Goal: Information Seeking & Learning: Learn about a topic

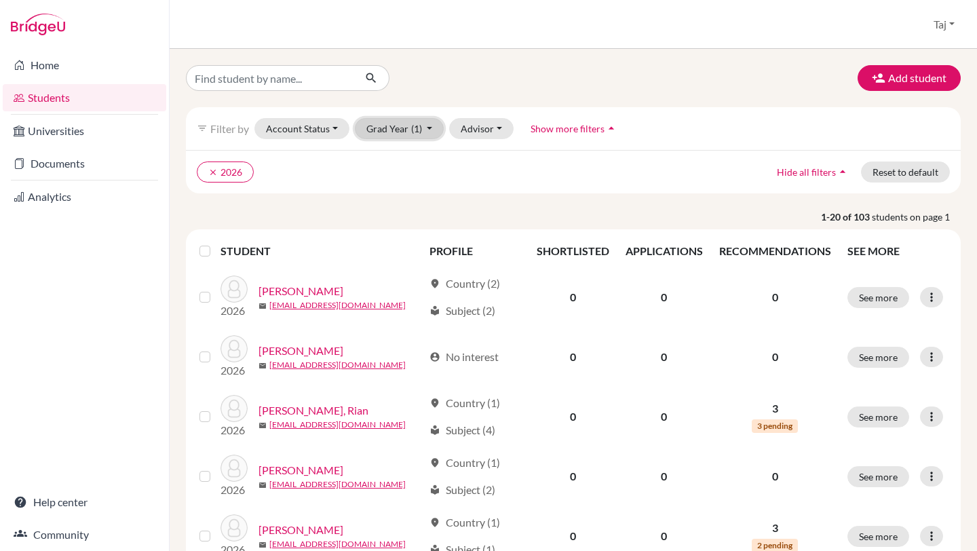
click at [371, 124] on button "Grad Year (1)" at bounding box center [400, 128] width 90 height 21
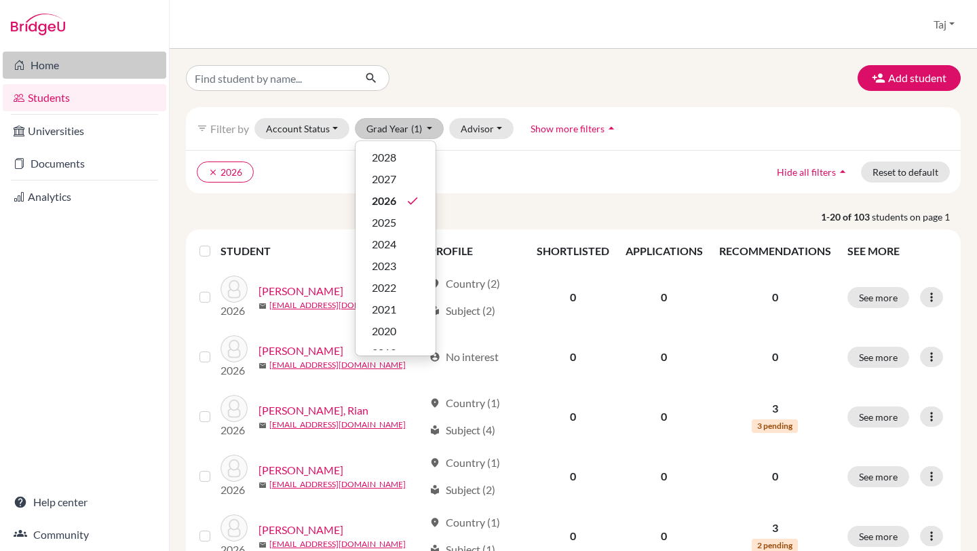
click at [70, 59] on link "Home" at bounding box center [85, 65] width 164 height 27
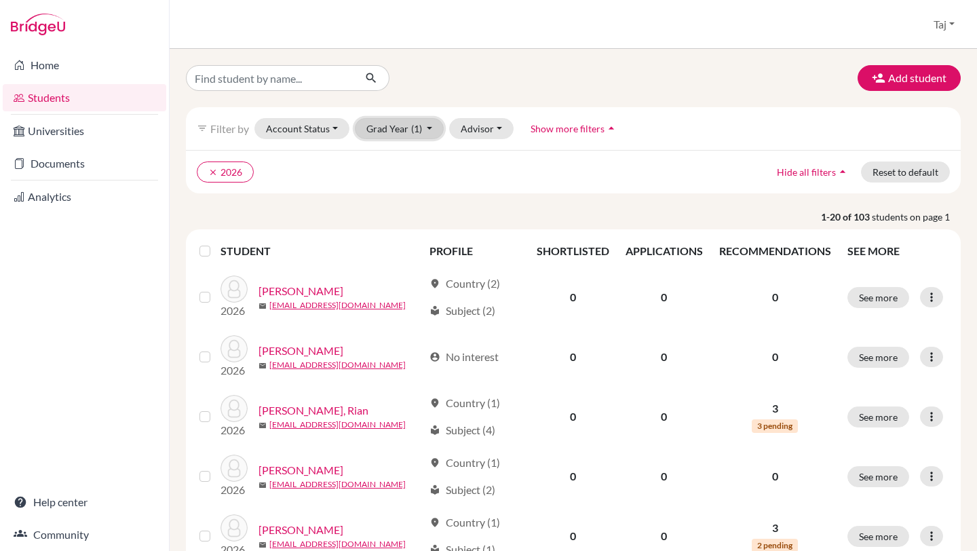
click at [407, 130] on button "Grad Year (1)" at bounding box center [400, 128] width 90 height 21
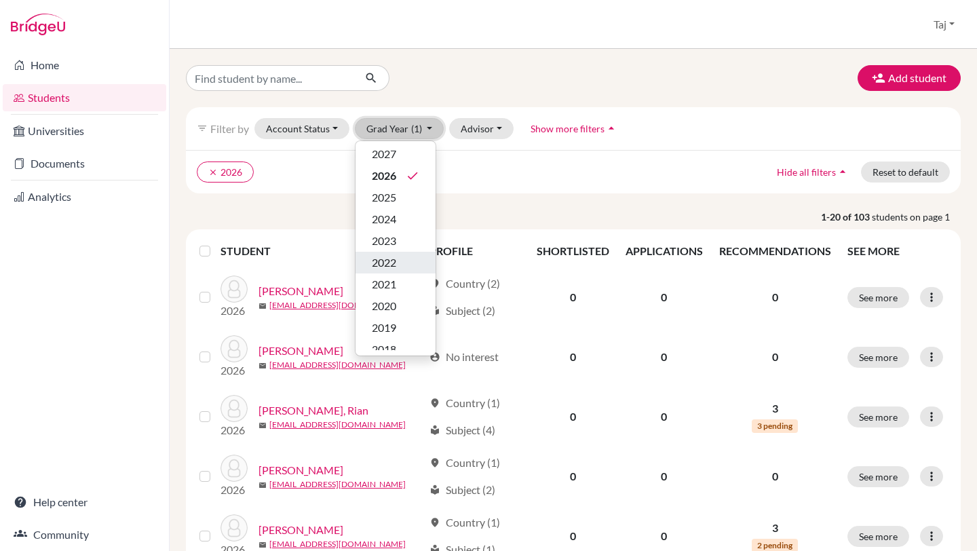
scroll to position [29, 0]
click at [397, 301] on div "2020" at bounding box center [396, 302] width 48 height 16
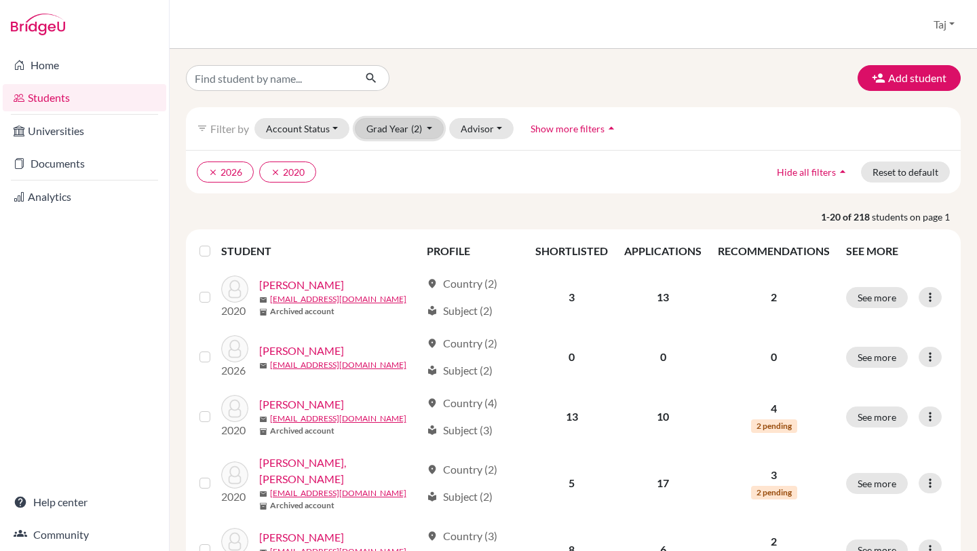
click at [377, 132] on button "Grad Year (2)" at bounding box center [400, 128] width 90 height 21
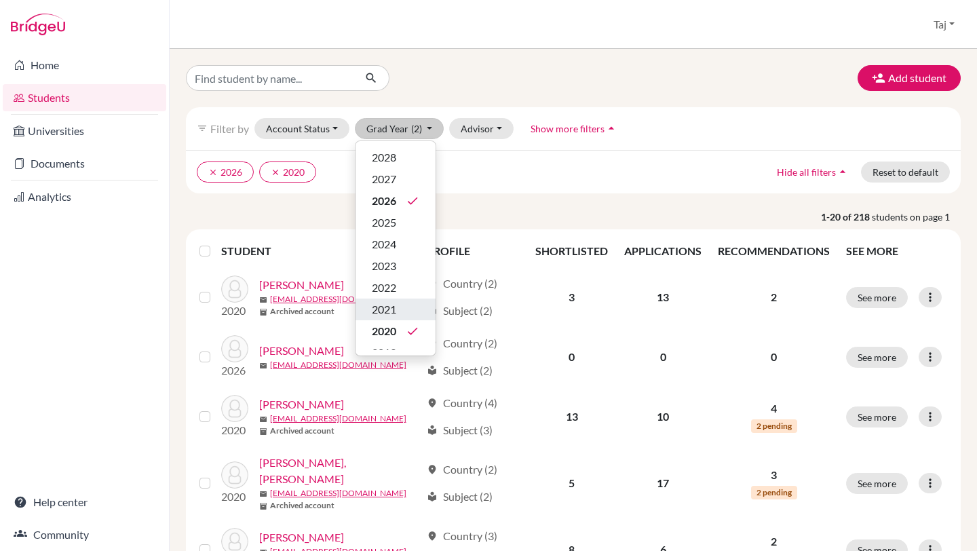
click at [392, 305] on span "2021" at bounding box center [384, 309] width 24 height 16
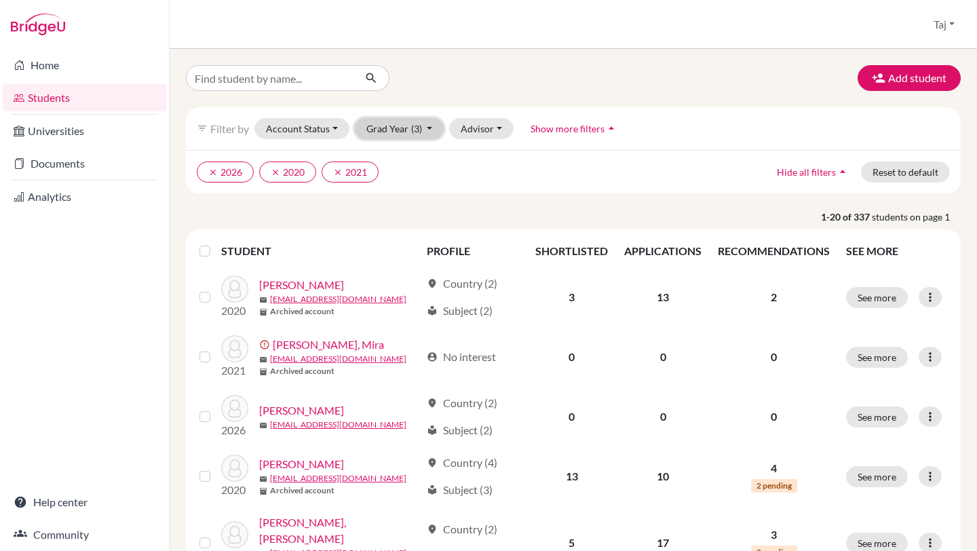
click at [407, 119] on button "Grad Year (3)" at bounding box center [400, 128] width 90 height 21
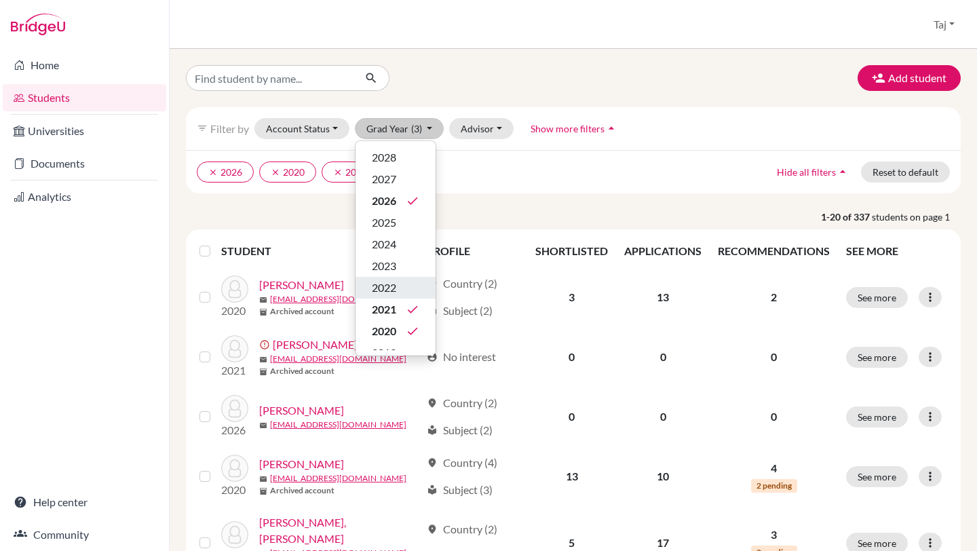
click at [401, 280] on div "2022" at bounding box center [396, 288] width 48 height 16
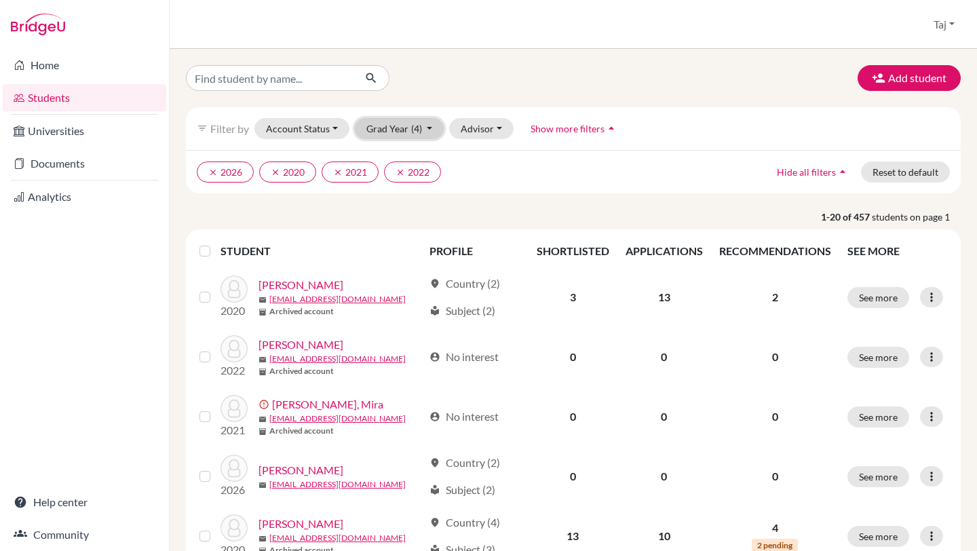
click at [400, 133] on button "Grad Year (4)" at bounding box center [400, 128] width 90 height 21
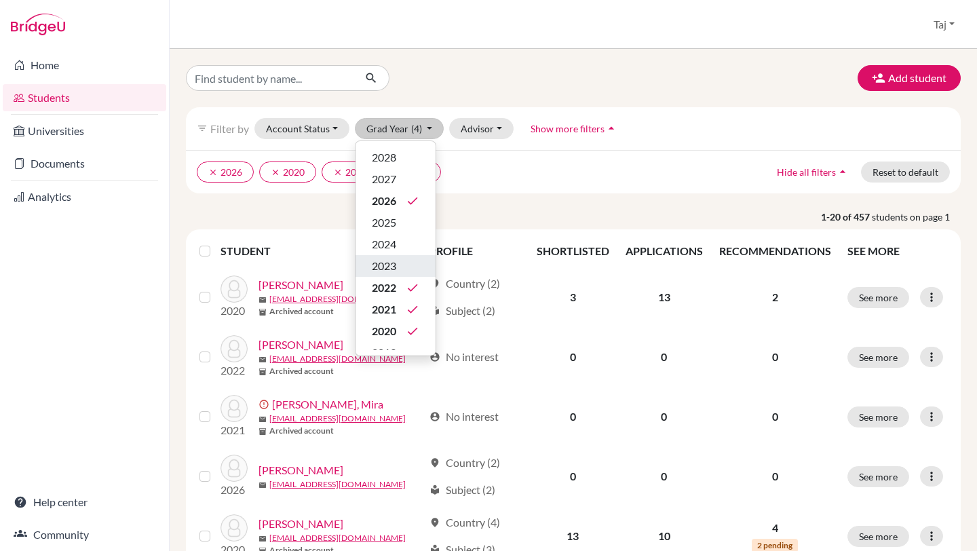
click at [399, 264] on div "2023" at bounding box center [396, 266] width 48 height 16
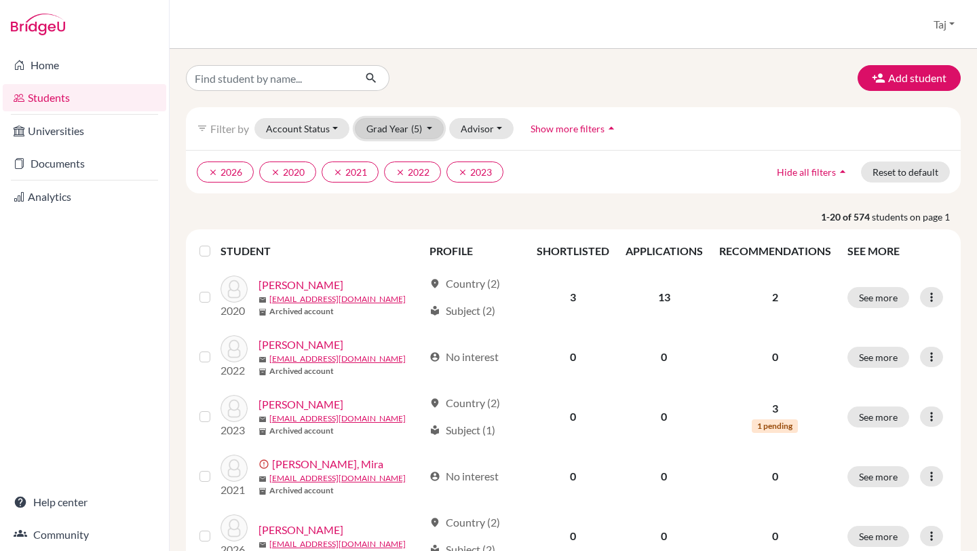
click at [399, 124] on button "Grad Year (5)" at bounding box center [400, 128] width 90 height 21
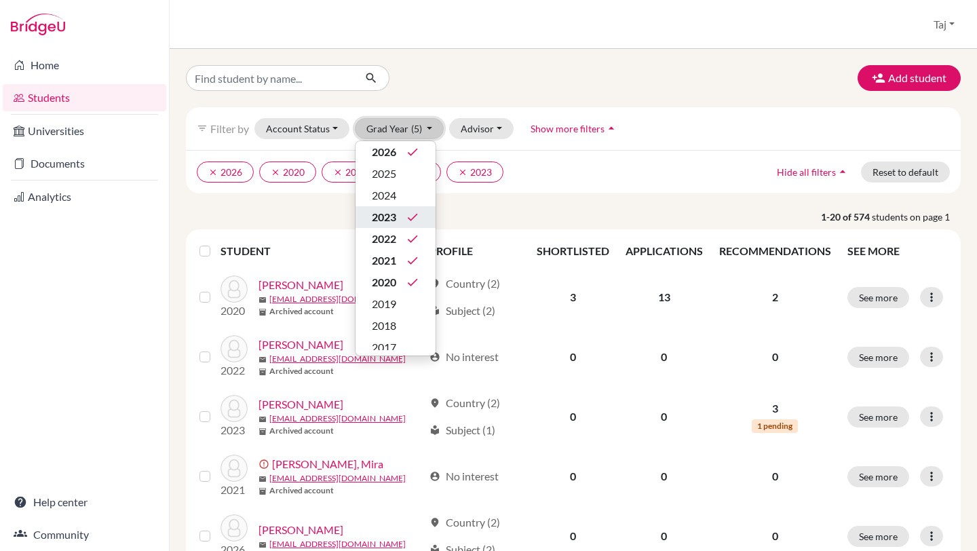
scroll to position [69, 0]
click at [396, 291] on span "2019" at bounding box center [384, 284] width 24 height 16
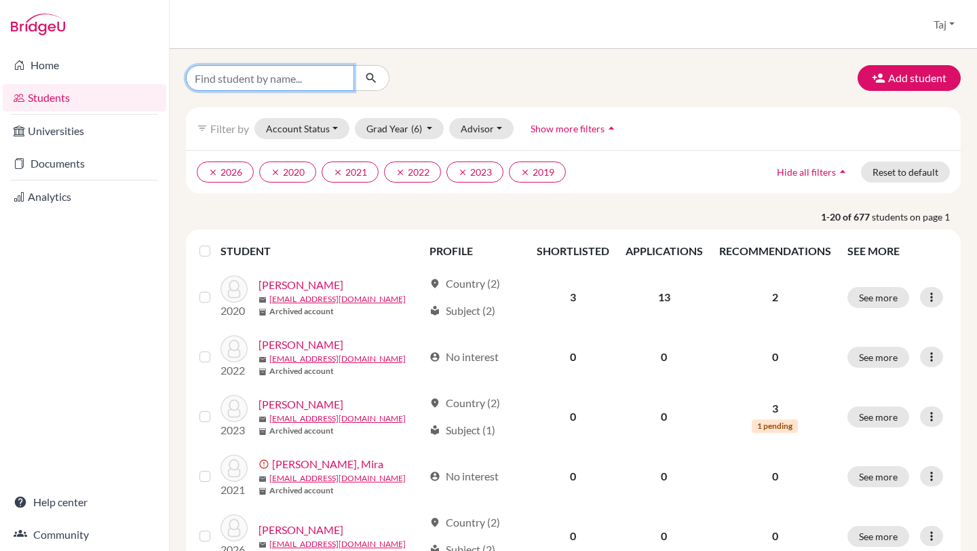
click at [306, 73] on input "Find student by name..." at bounding box center [270, 78] width 168 height 26
type input "a"
type input "mahid"
click button "submit" at bounding box center [372, 78] width 36 height 26
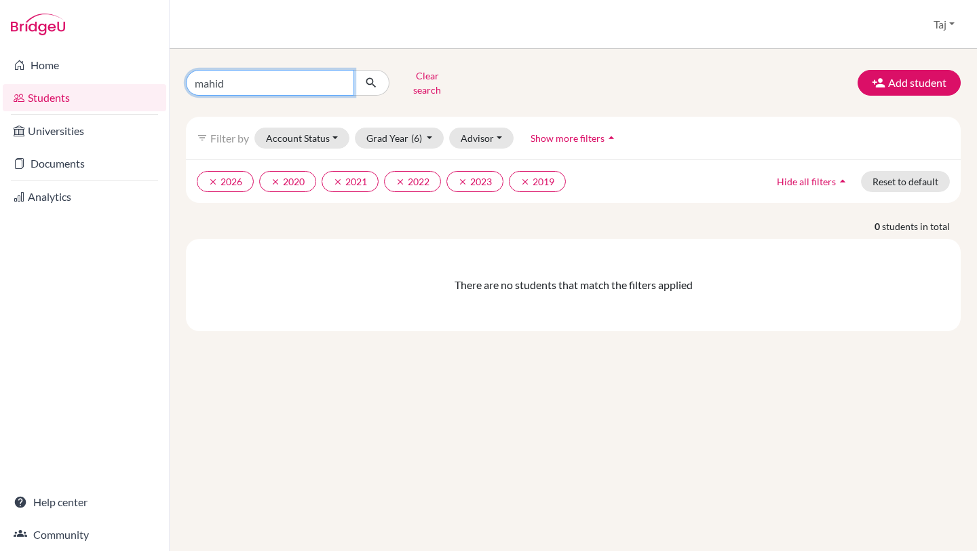
click at [339, 81] on input "mahid" at bounding box center [270, 83] width 168 height 26
click at [343, 75] on input "mahid" at bounding box center [270, 83] width 168 height 26
click at [341, 76] on input "mahid" at bounding box center [270, 83] width 168 height 26
click at [378, 128] on button "Grad Year (6)" at bounding box center [400, 138] width 90 height 21
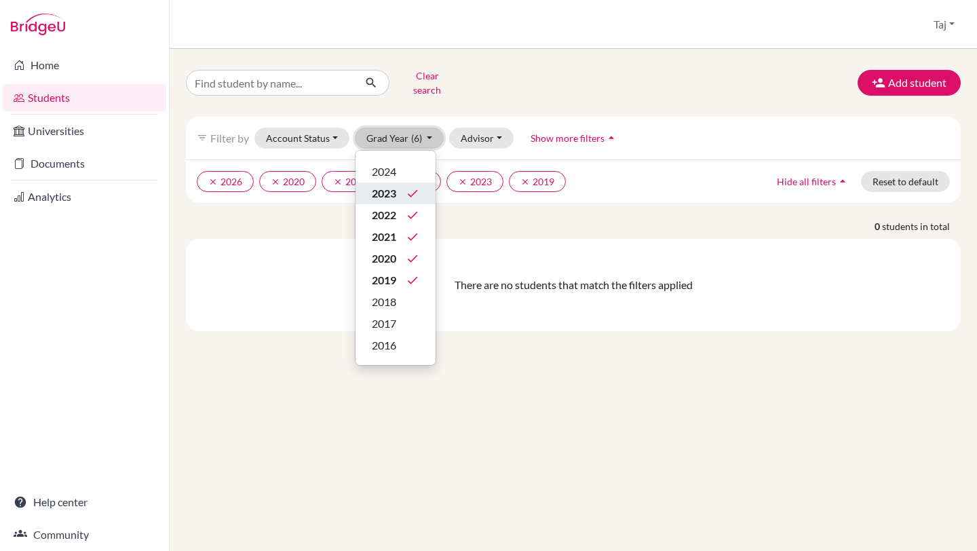
scroll to position [92, 0]
click at [389, 284] on span "2018" at bounding box center [384, 292] width 24 height 16
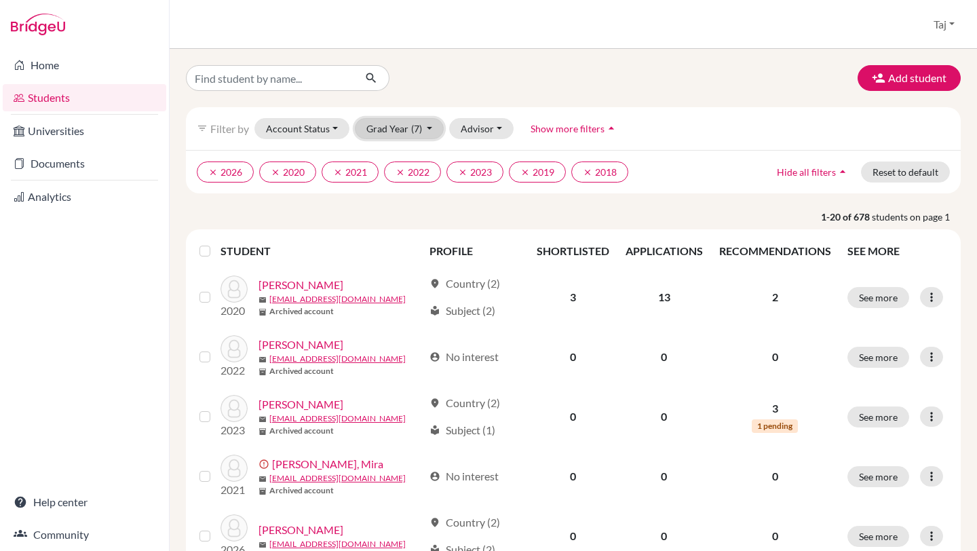
click at [402, 126] on button "Grad Year (7)" at bounding box center [400, 128] width 90 height 21
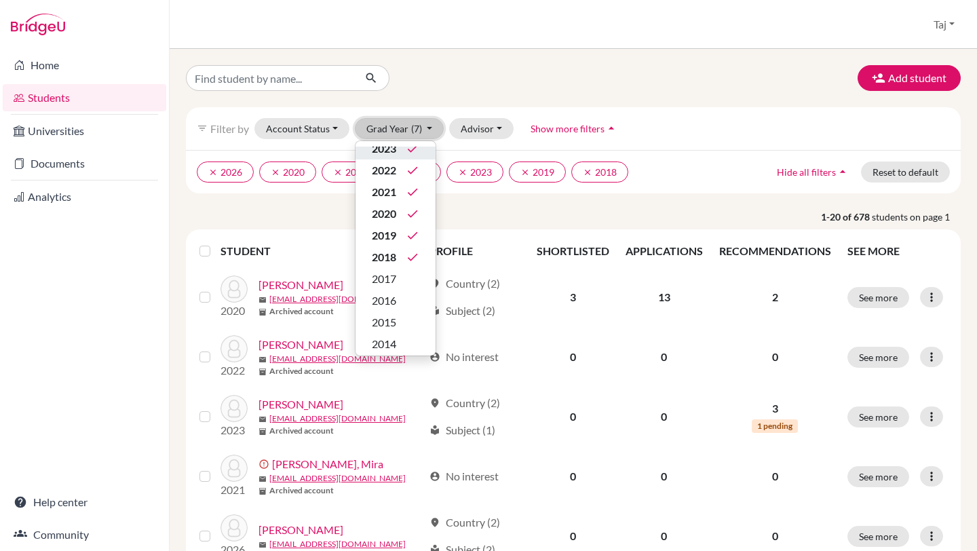
scroll to position [126, 0]
click at [391, 267] on span "2017" at bounding box center [384, 271] width 24 height 16
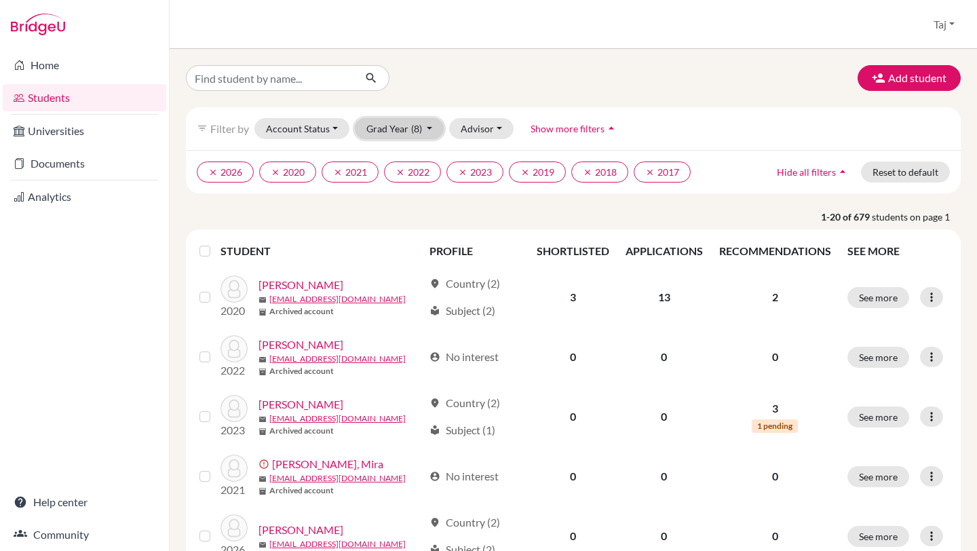
click at [381, 124] on button "Grad Year (8)" at bounding box center [400, 128] width 90 height 21
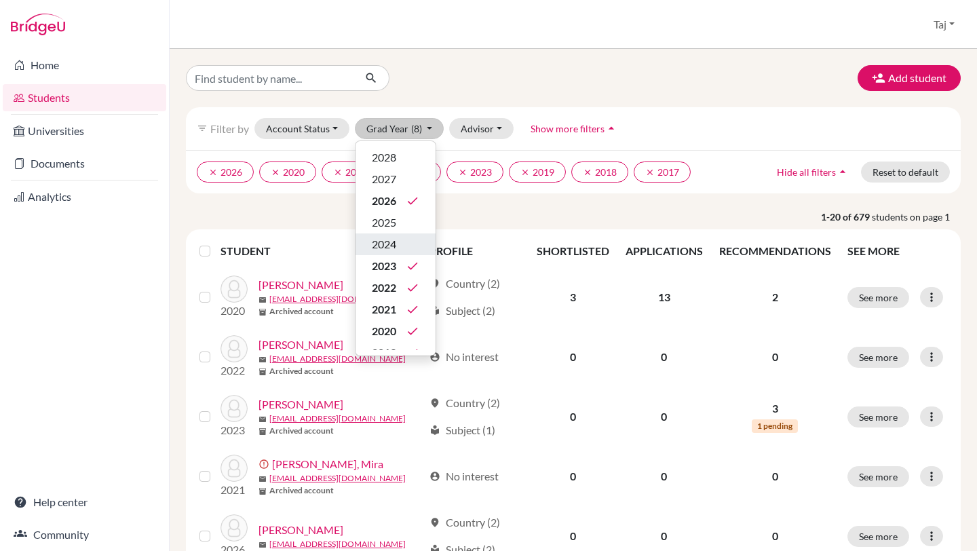
click at [390, 238] on span "2024" at bounding box center [384, 244] width 24 height 16
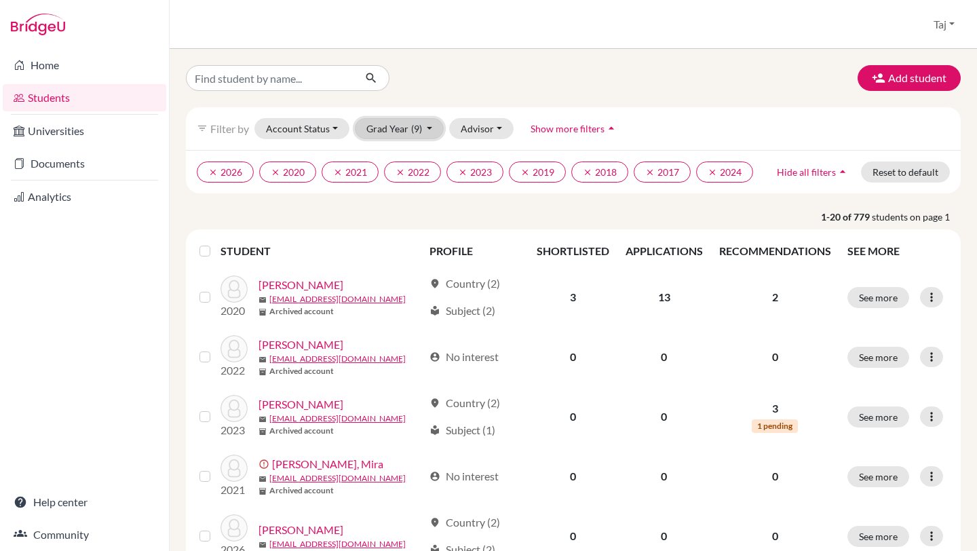
click at [399, 132] on button "Grad Year (9)" at bounding box center [400, 128] width 90 height 21
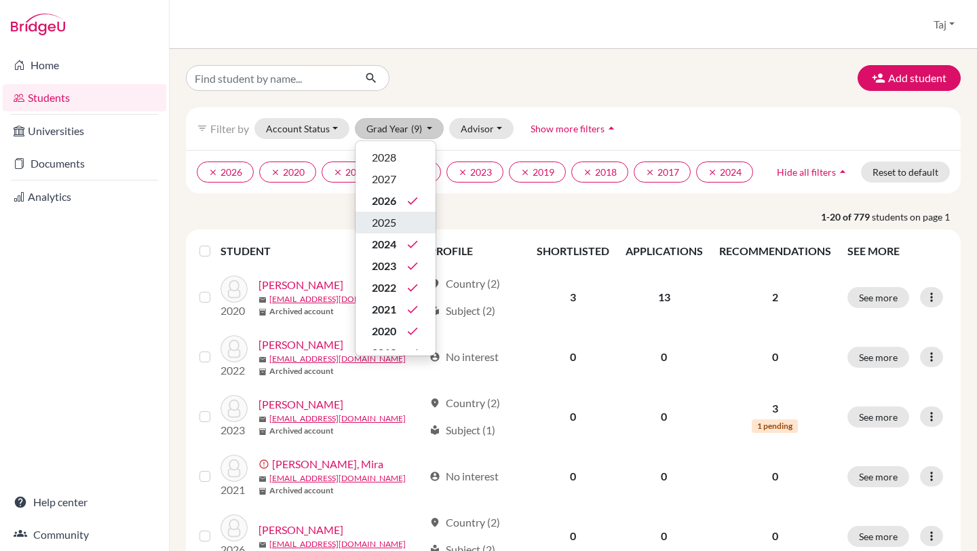
click at [396, 224] on span "2025" at bounding box center [384, 222] width 24 height 16
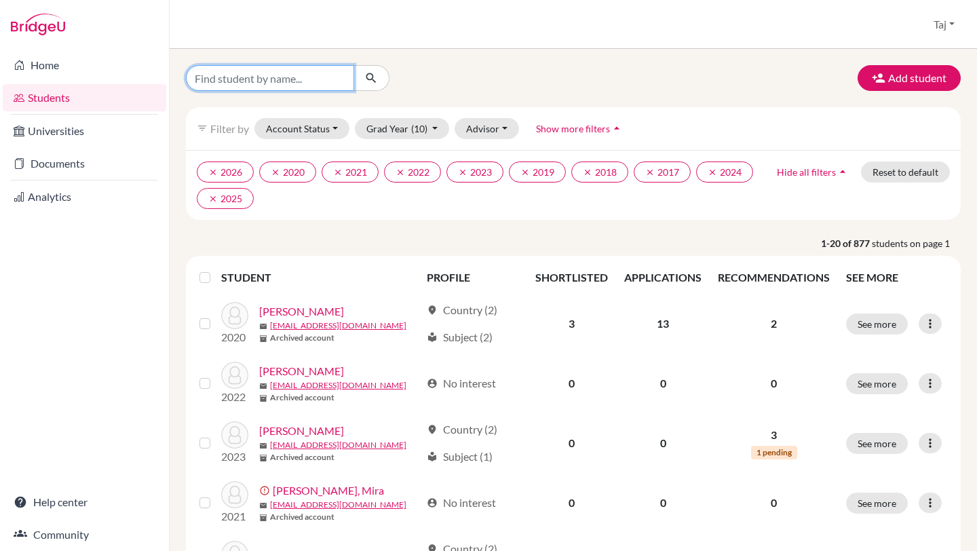
click at [337, 84] on input "Find student by name..." at bounding box center [270, 78] width 168 height 26
type input "mahid"
click button "submit" at bounding box center [372, 78] width 36 height 26
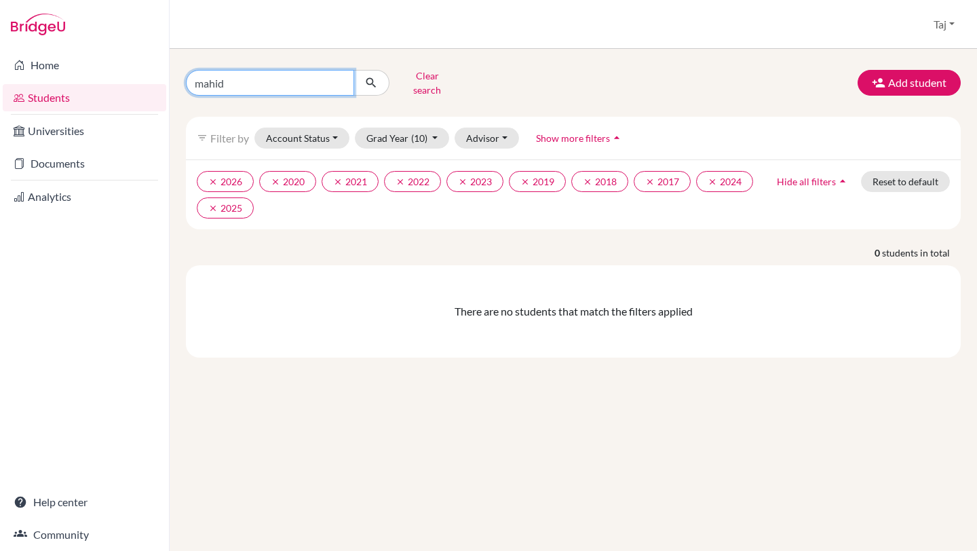
click at [326, 79] on input "mahid" at bounding box center [270, 83] width 168 height 26
type input "[PERSON_NAME]"
click button "submit" at bounding box center [372, 83] width 36 height 26
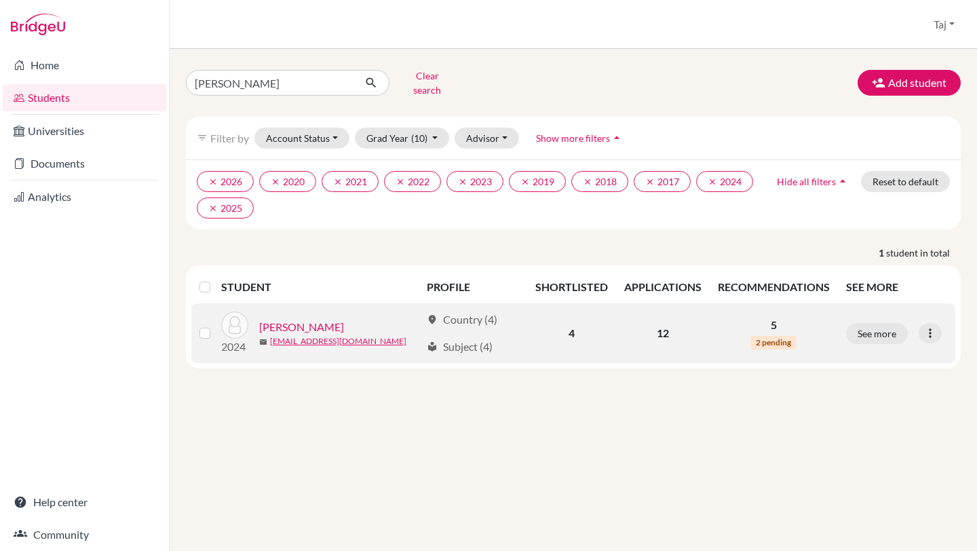
click at [267, 319] on link "[PERSON_NAME]" at bounding box center [301, 327] width 85 height 16
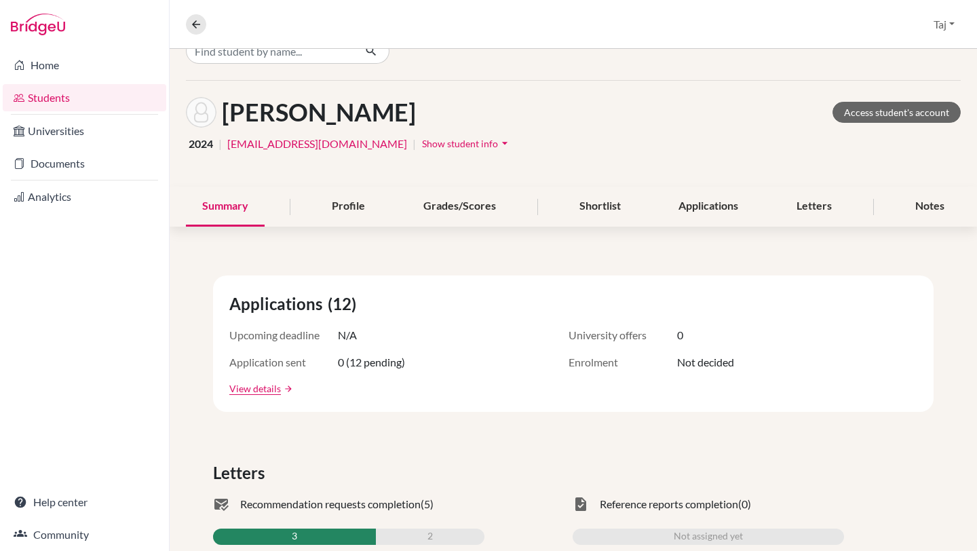
scroll to position [14, 0]
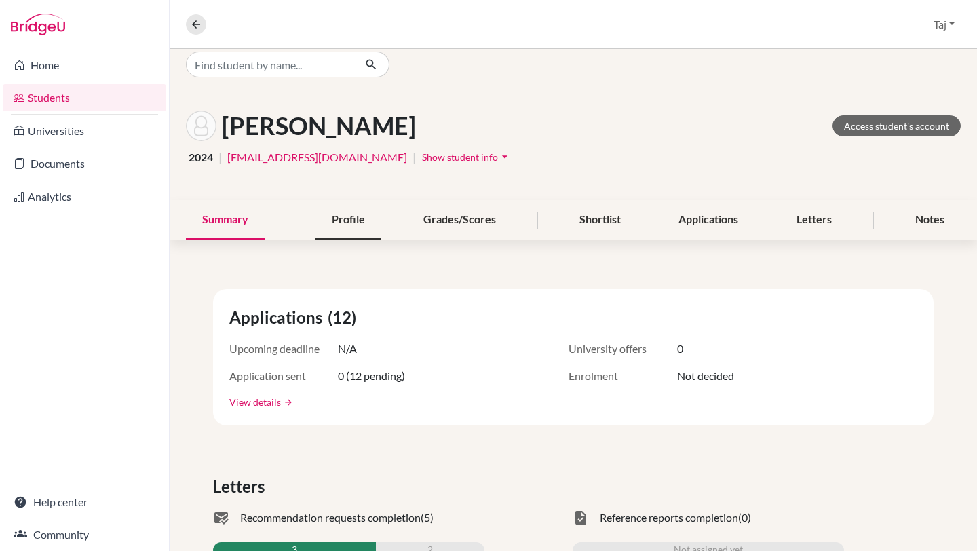
click at [350, 222] on div "Profile" at bounding box center [349, 220] width 66 height 40
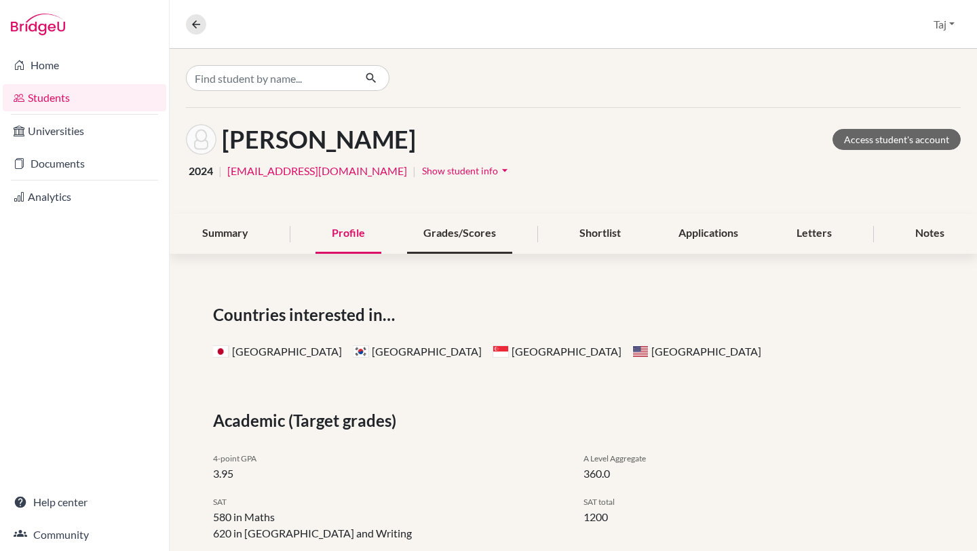
click at [451, 231] on div "Grades/Scores" at bounding box center [459, 234] width 105 height 40
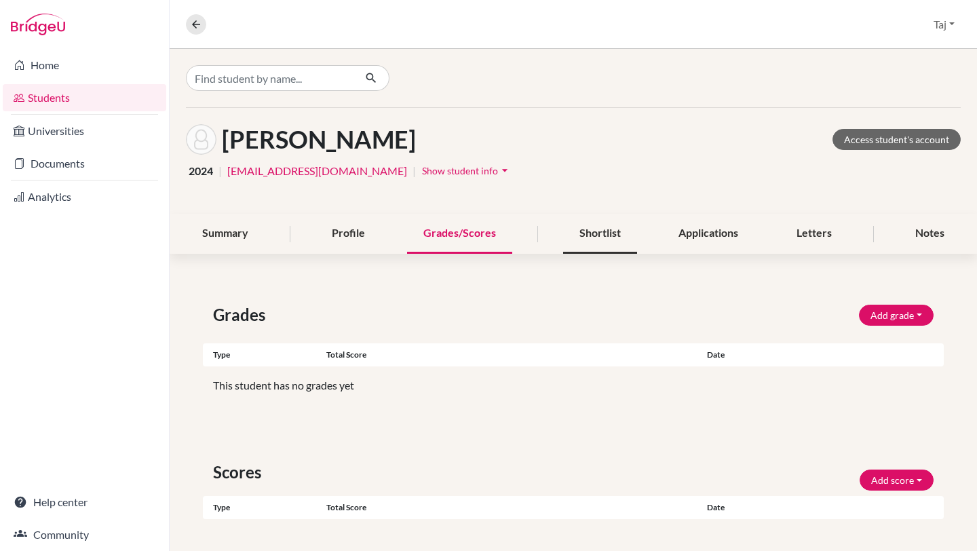
click at [587, 236] on div "Shortlist" at bounding box center [600, 234] width 74 height 40
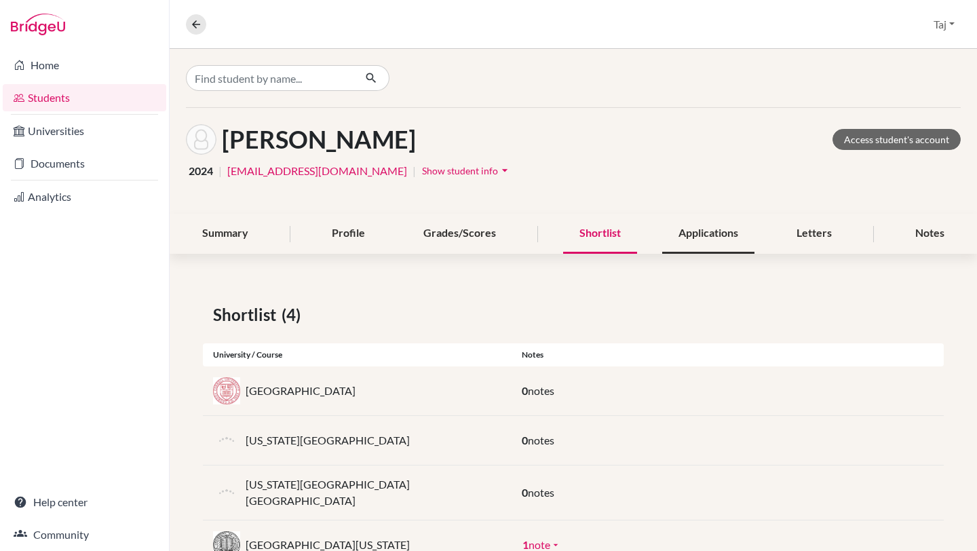
click at [700, 229] on div "Applications" at bounding box center [708, 234] width 92 height 40
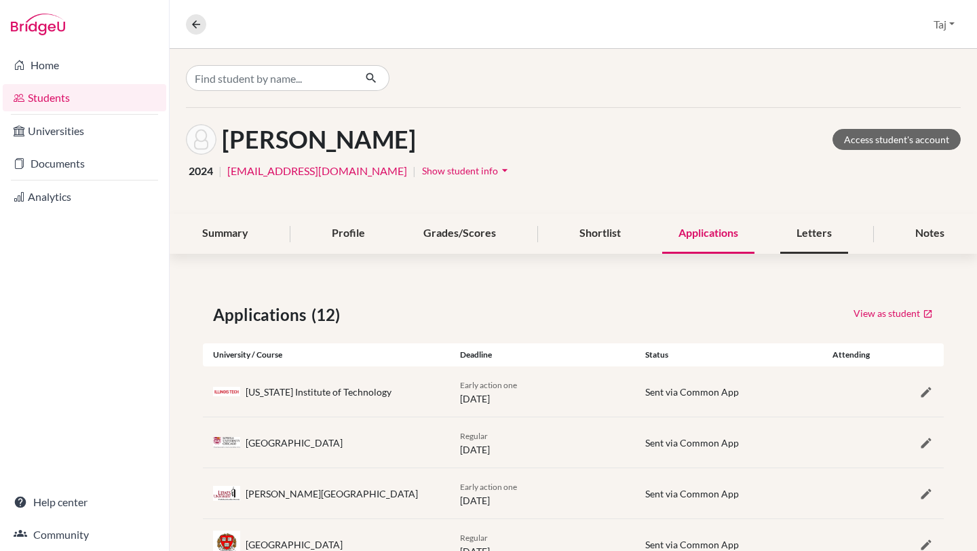
click at [781, 238] on div "Letters" at bounding box center [815, 234] width 68 height 40
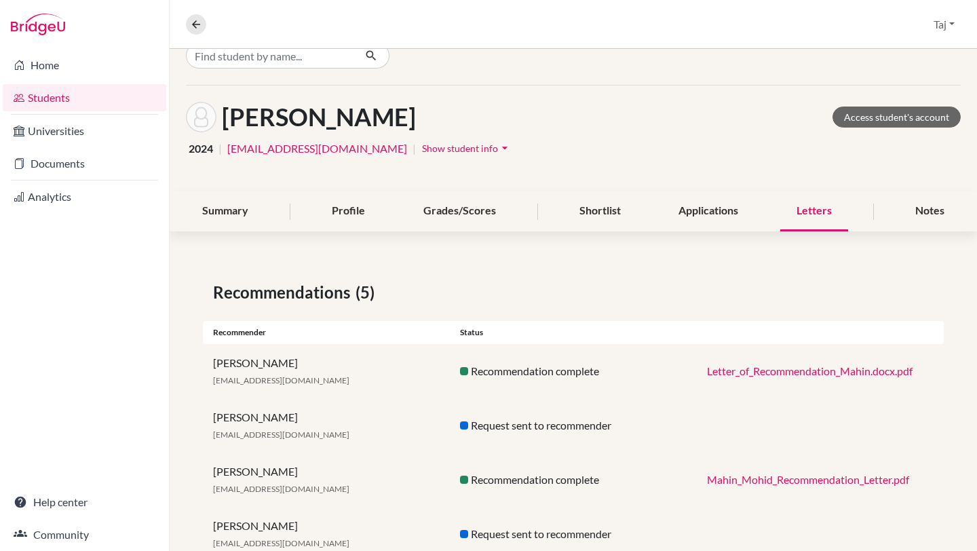
scroll to position [24, 0]
click at [255, 220] on div "Summary" at bounding box center [225, 210] width 79 height 40
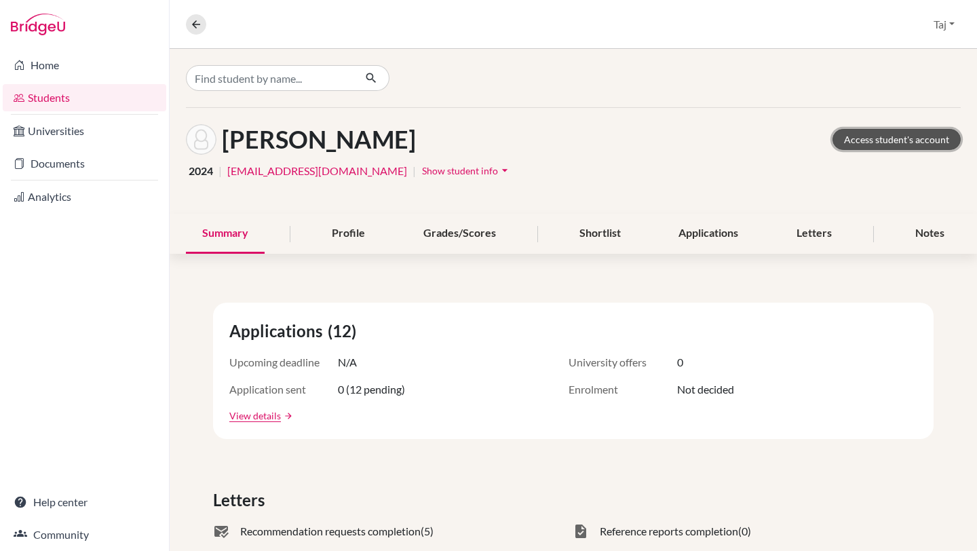
click at [863, 145] on link "Access student's account" at bounding box center [897, 139] width 128 height 21
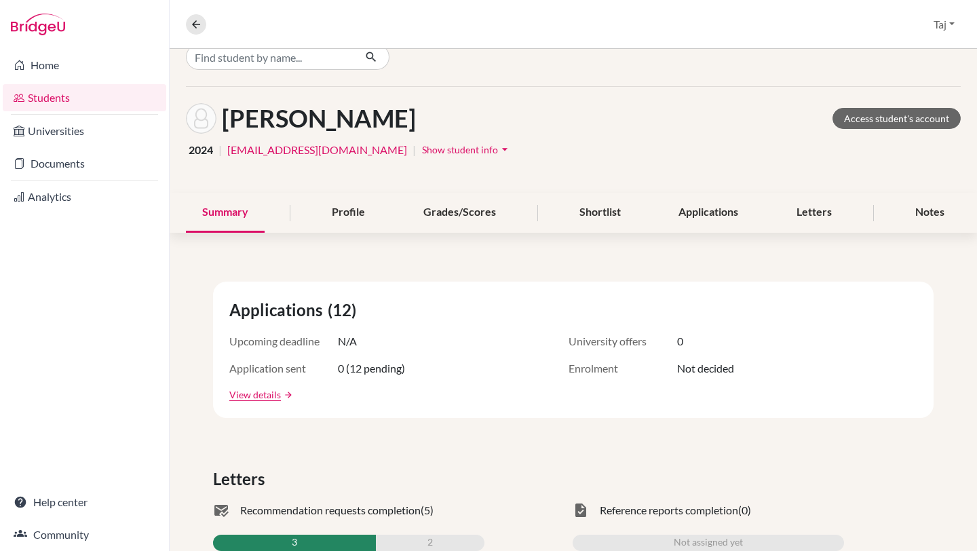
scroll to position [24, 0]
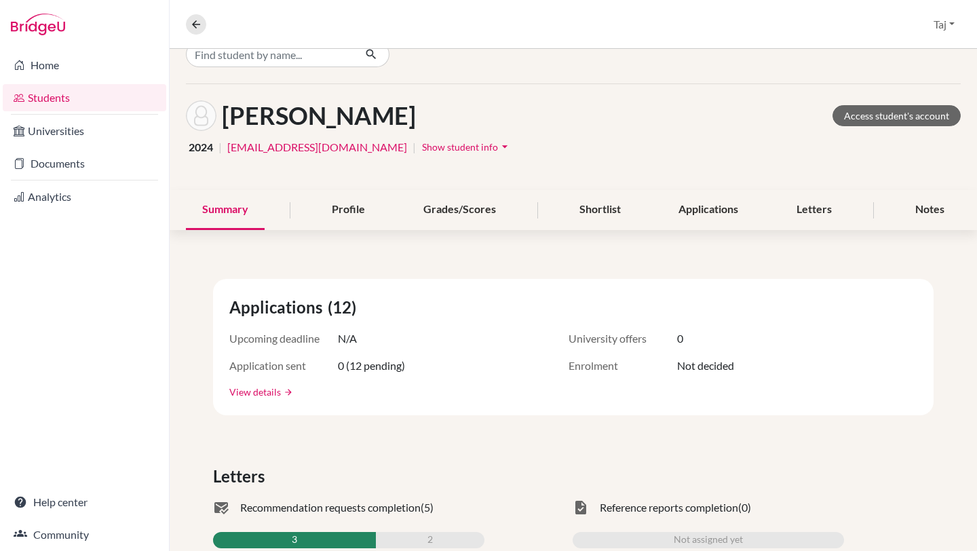
click at [253, 387] on link "View details" at bounding box center [255, 392] width 52 height 14
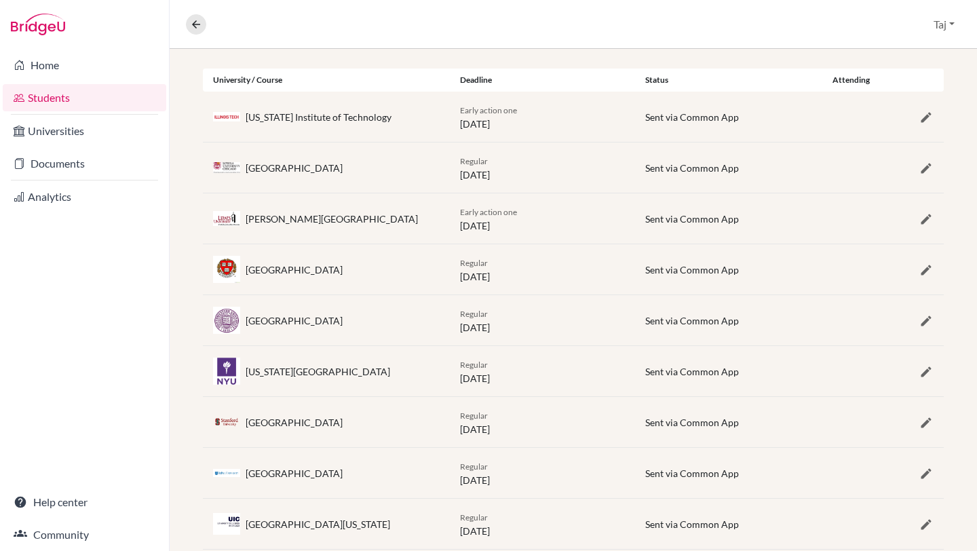
scroll to position [280, 0]
